Goal: Use online tool/utility

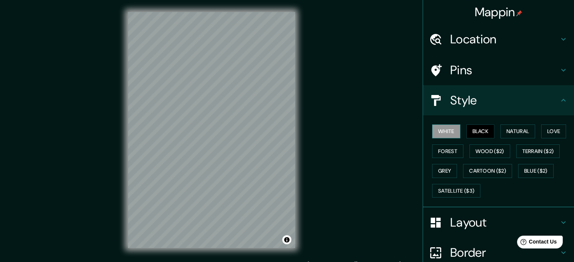
scroll to position [26, 0]
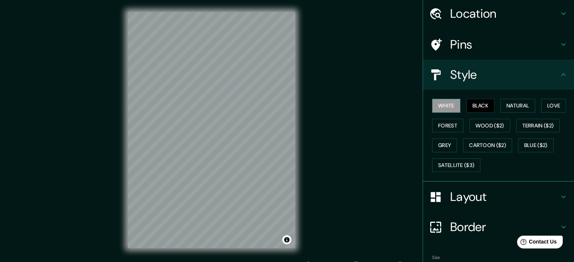
click at [433, 106] on button "White" at bounding box center [446, 106] width 28 height 14
click at [468, 105] on button "Black" at bounding box center [480, 106] width 28 height 14
click at [507, 103] on button "Natural" at bounding box center [517, 106] width 35 height 14
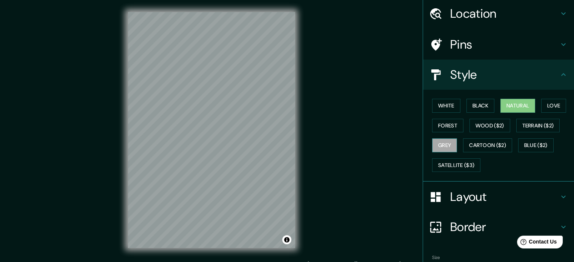
click at [441, 143] on button "Grey" at bounding box center [444, 146] width 25 height 14
click at [443, 126] on button "Forest" at bounding box center [447, 126] width 31 height 14
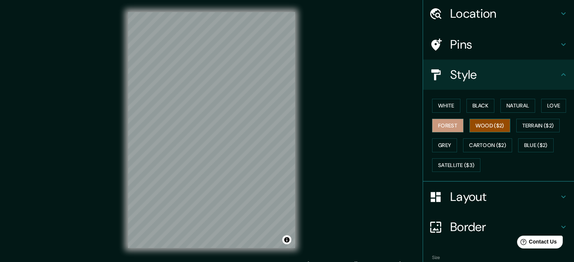
click at [474, 123] on button "Wood ($2)" at bounding box center [489, 126] width 41 height 14
click at [522, 119] on button "Terrain ($2)" at bounding box center [538, 126] width 44 height 14
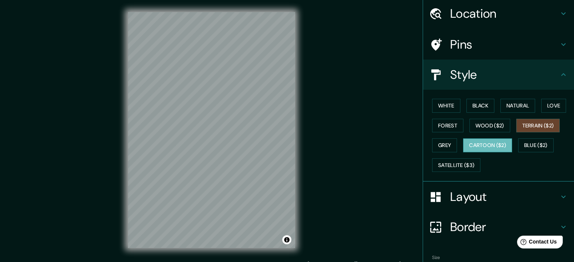
click at [490, 144] on button "Cartoon ($2)" at bounding box center [487, 146] width 49 height 14
click at [531, 149] on button "Blue ($2)" at bounding box center [535, 146] width 35 height 14
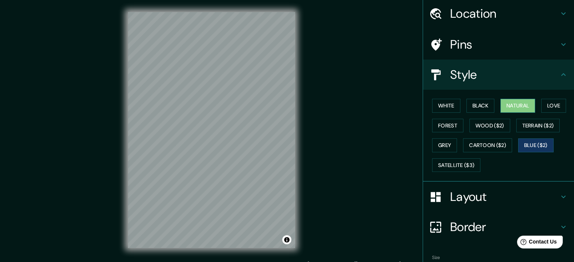
click at [507, 109] on button "Natural" at bounding box center [517, 106] width 35 height 14
click at [543, 104] on button "Love" at bounding box center [553, 106] width 25 height 14
click at [514, 103] on button "Natural" at bounding box center [517, 106] width 35 height 14
click at [489, 104] on button "Black" at bounding box center [480, 106] width 28 height 14
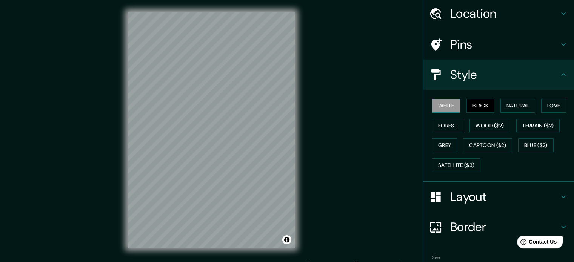
click at [448, 105] on button "White" at bounding box center [446, 106] width 28 height 14
click at [437, 125] on button "Forest" at bounding box center [447, 126] width 31 height 14
click at [471, 104] on button "Black" at bounding box center [480, 106] width 28 height 14
click at [511, 106] on button "Natural" at bounding box center [517, 106] width 35 height 14
